Goal: Information Seeking & Learning: Learn about a topic

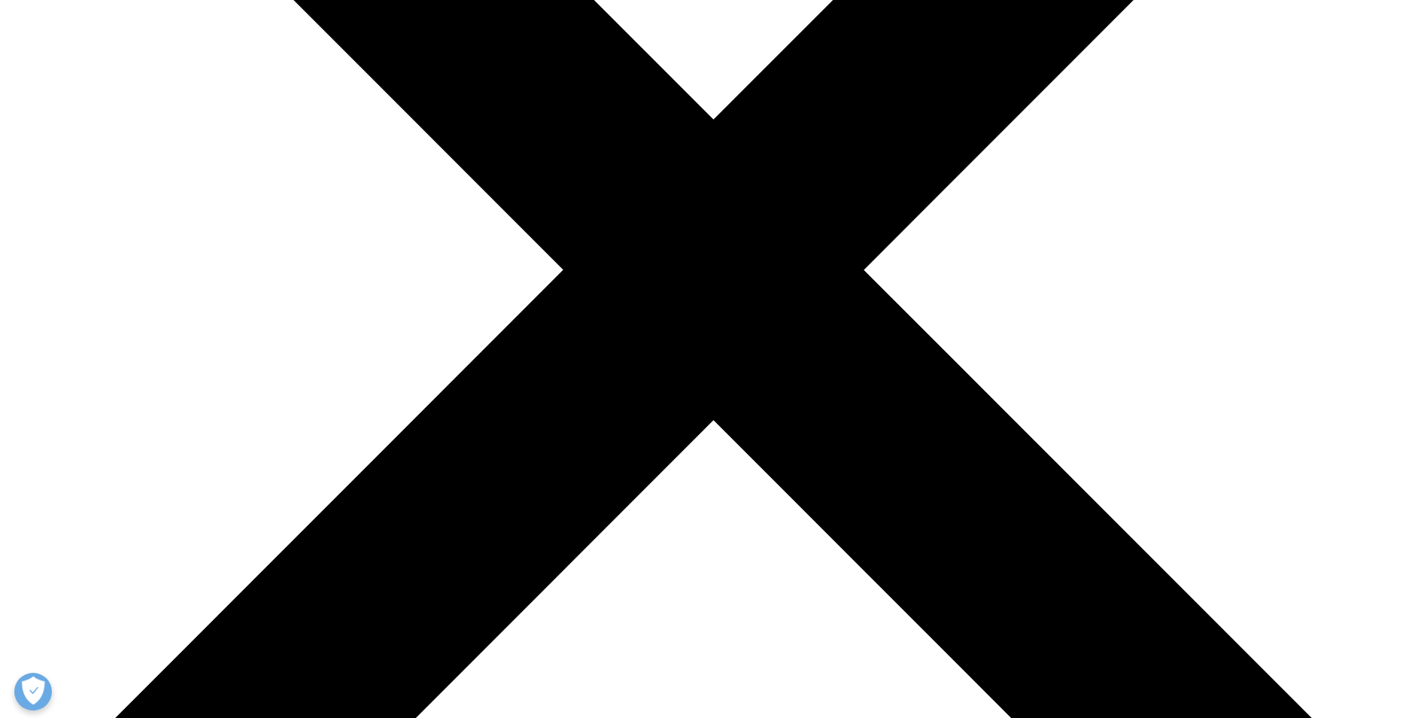
scroll to position [527, 0]
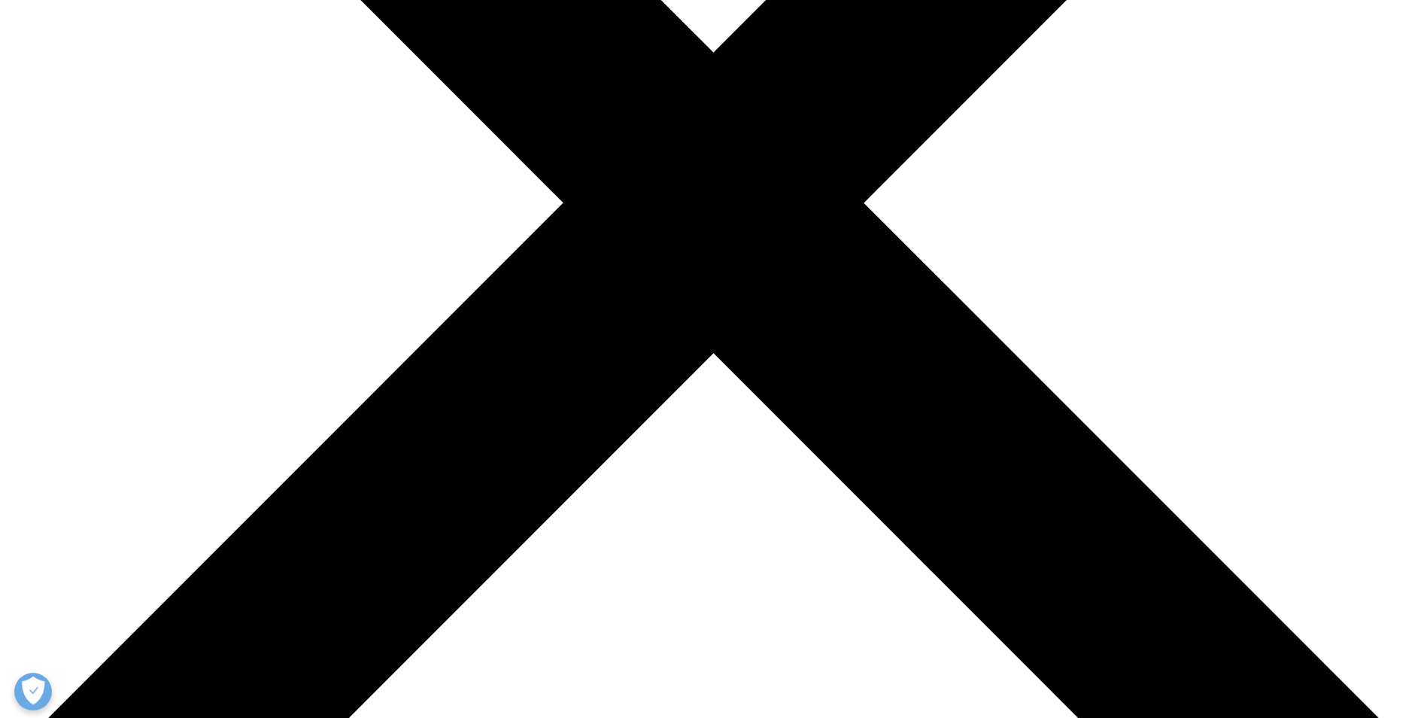
type input "healthcare savings"
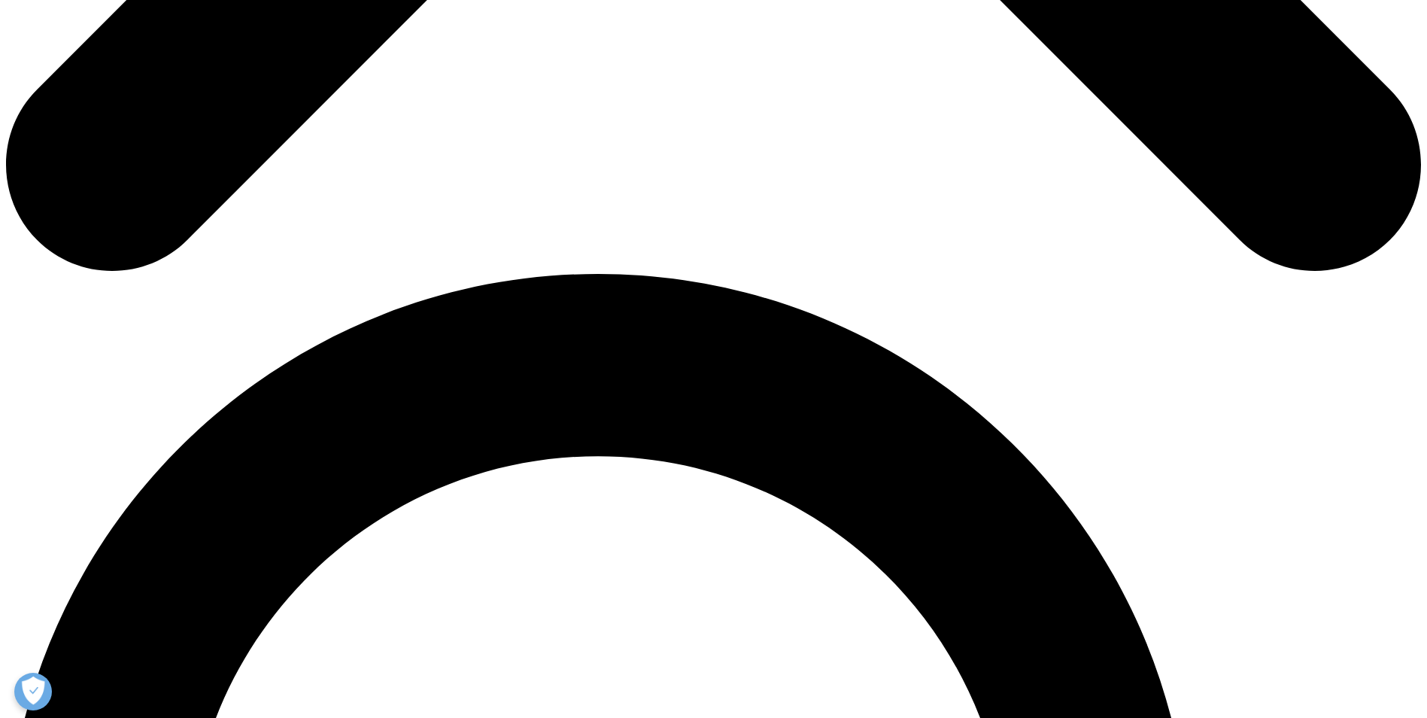
scroll to position [1204, 0]
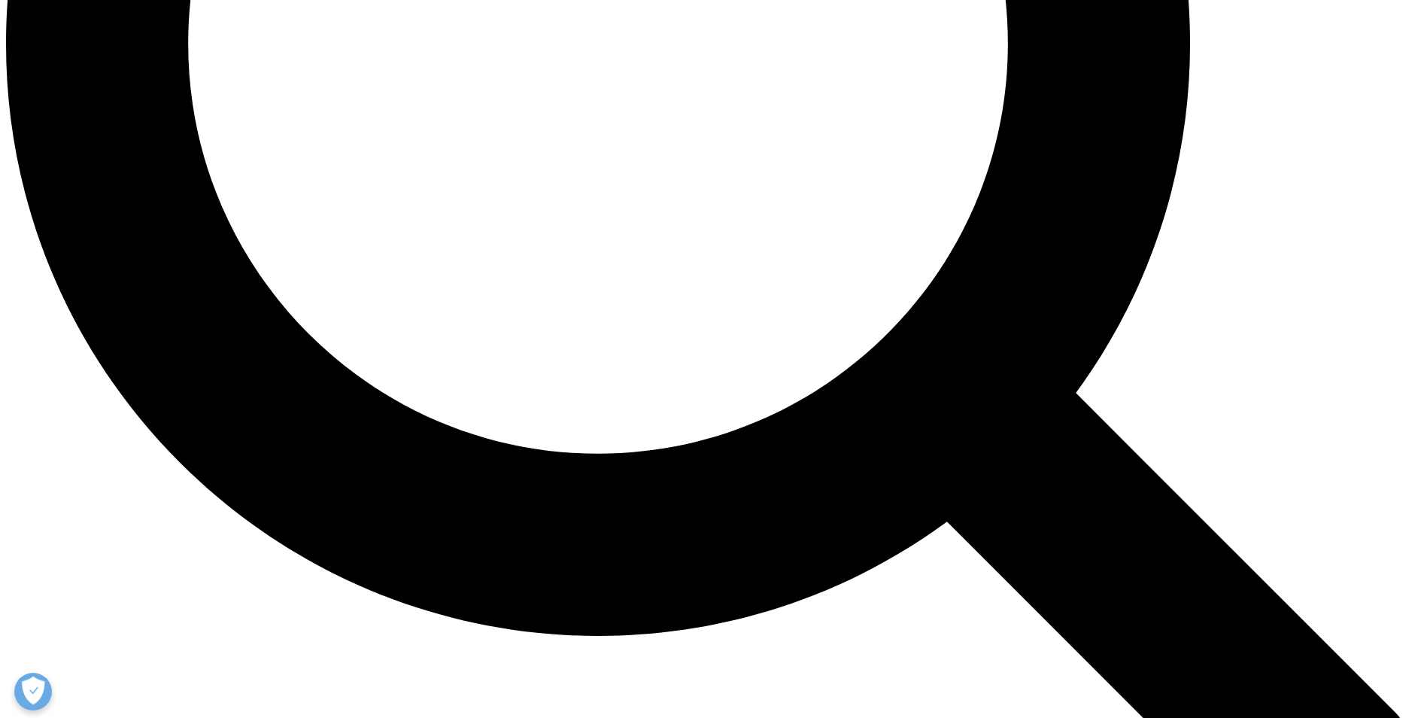
scroll to position [2032, 0]
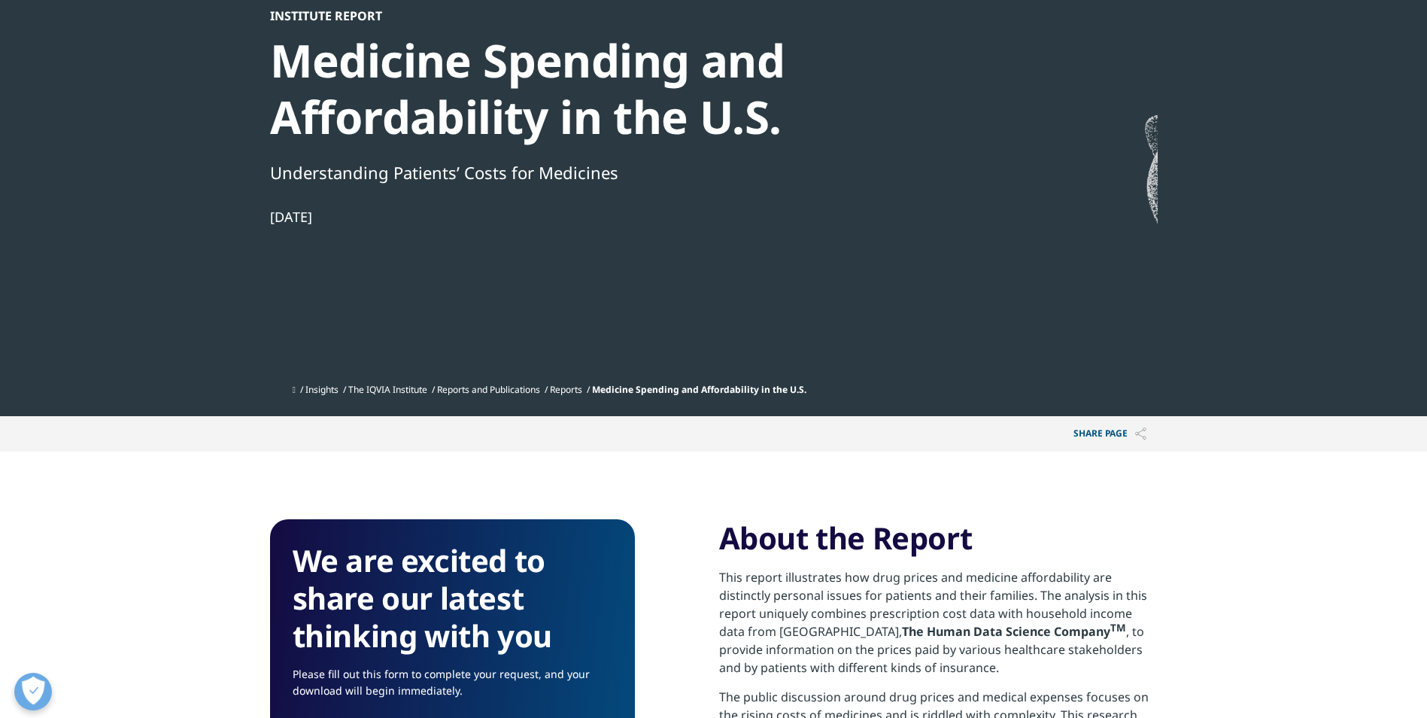
scroll to position [150, 0]
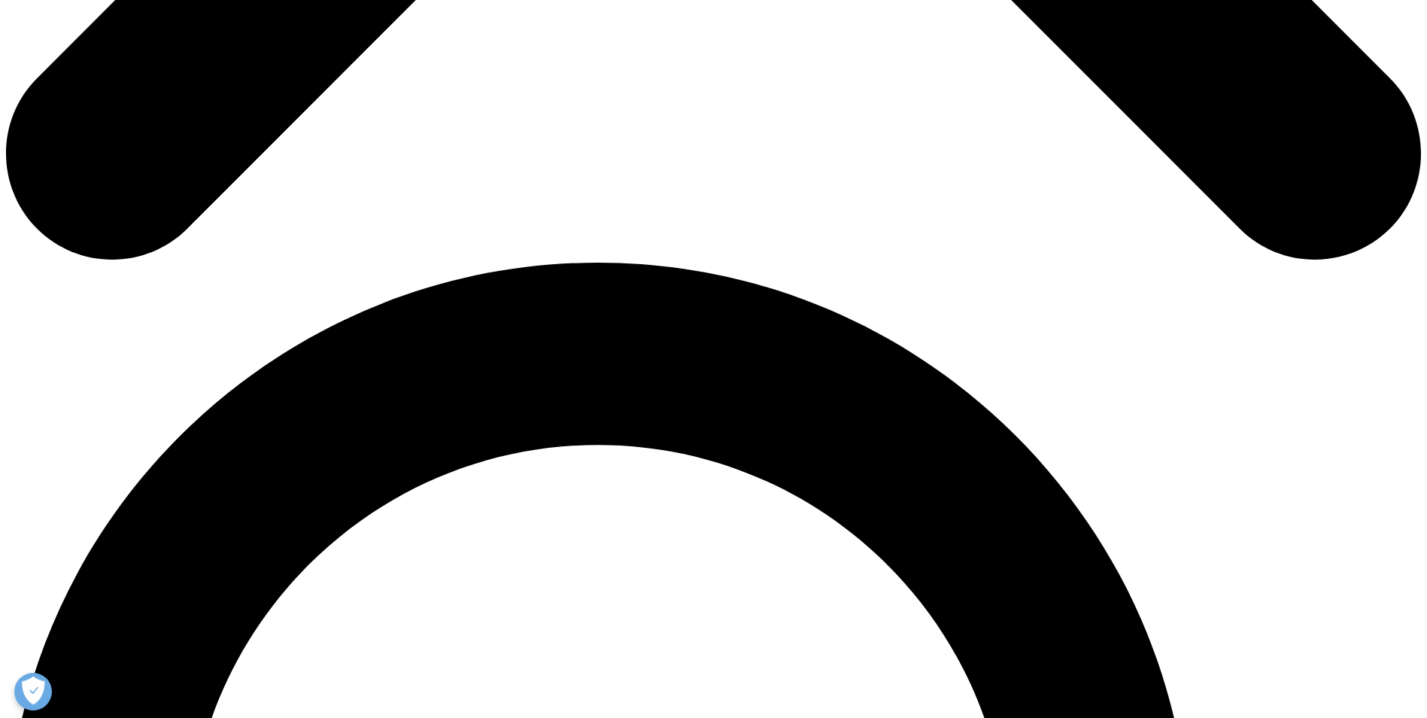
scroll to position [527, 0]
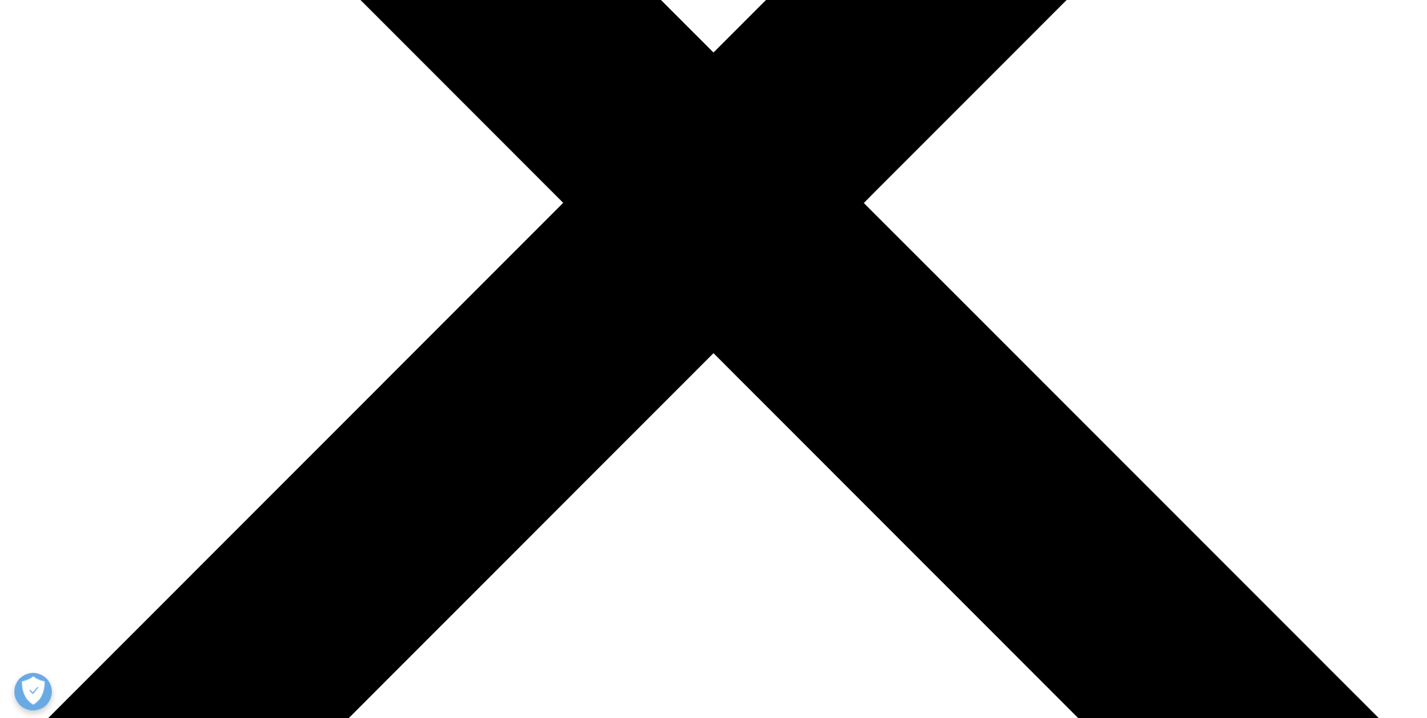
type input "generics and biosimilars savings"
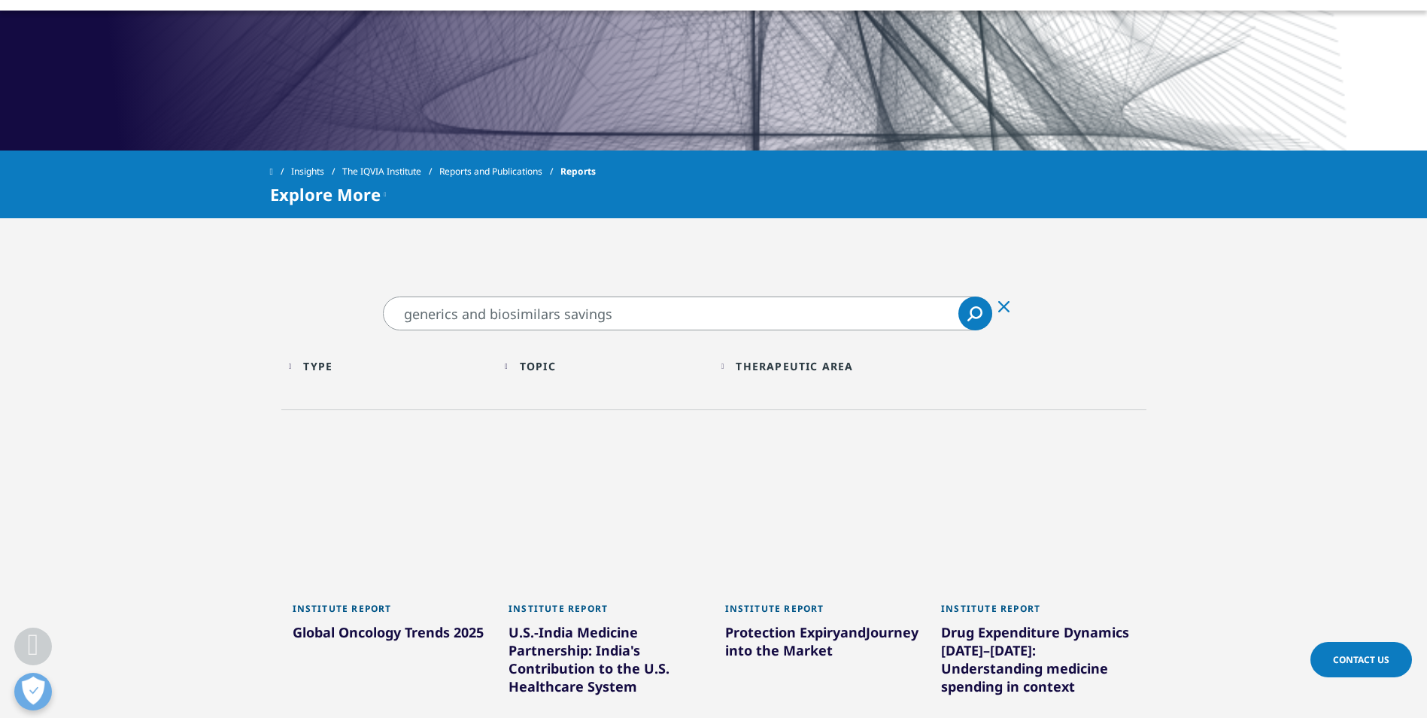
click at [979, 314] on icon "Search" at bounding box center [975, 313] width 15 height 15
